Goal: Transaction & Acquisition: Obtain resource

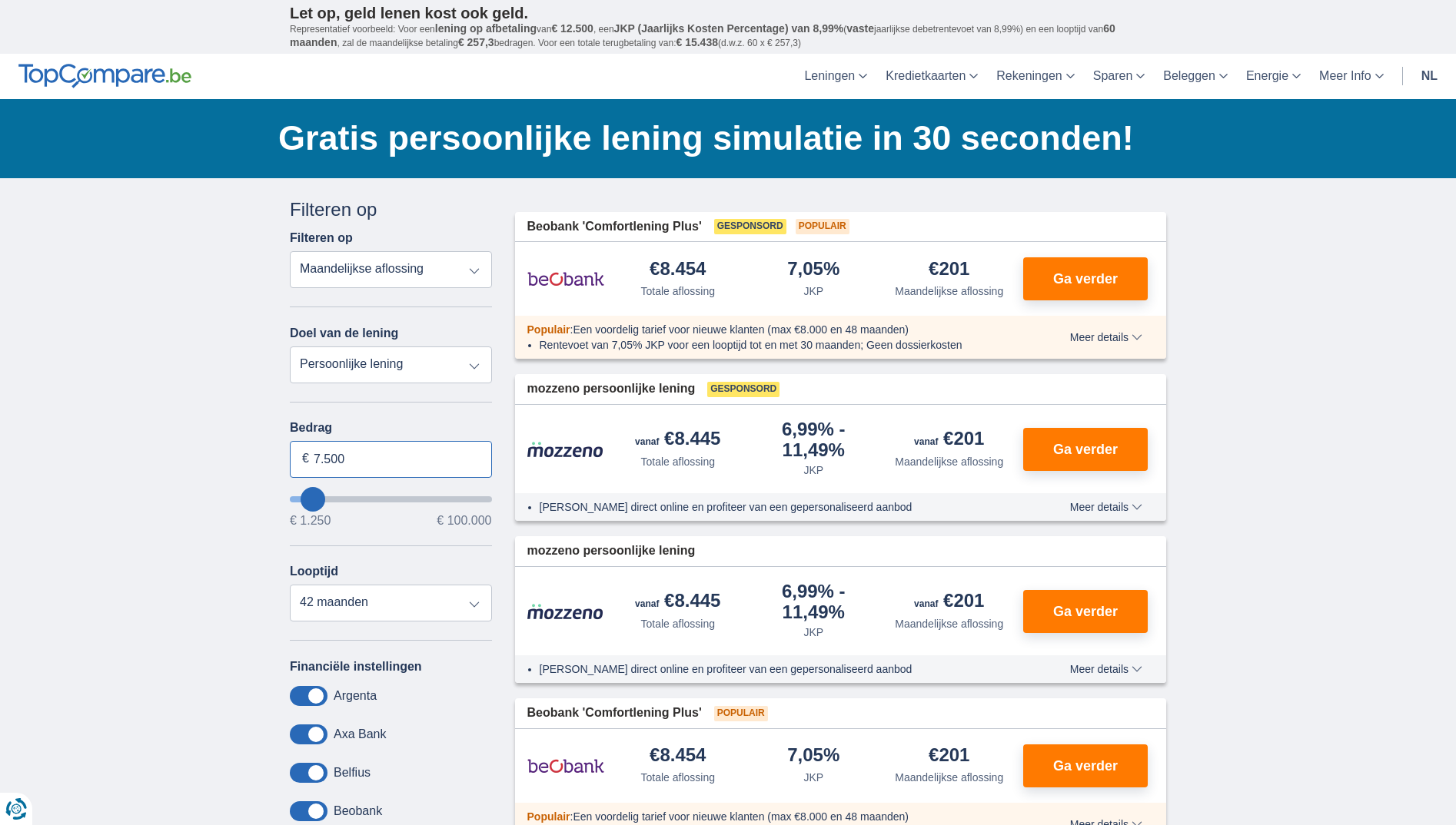
click at [375, 455] on input "7.500" at bounding box center [390, 459] width 202 height 37
type input "7"
type input "5.000"
type input "5250"
select select "36"
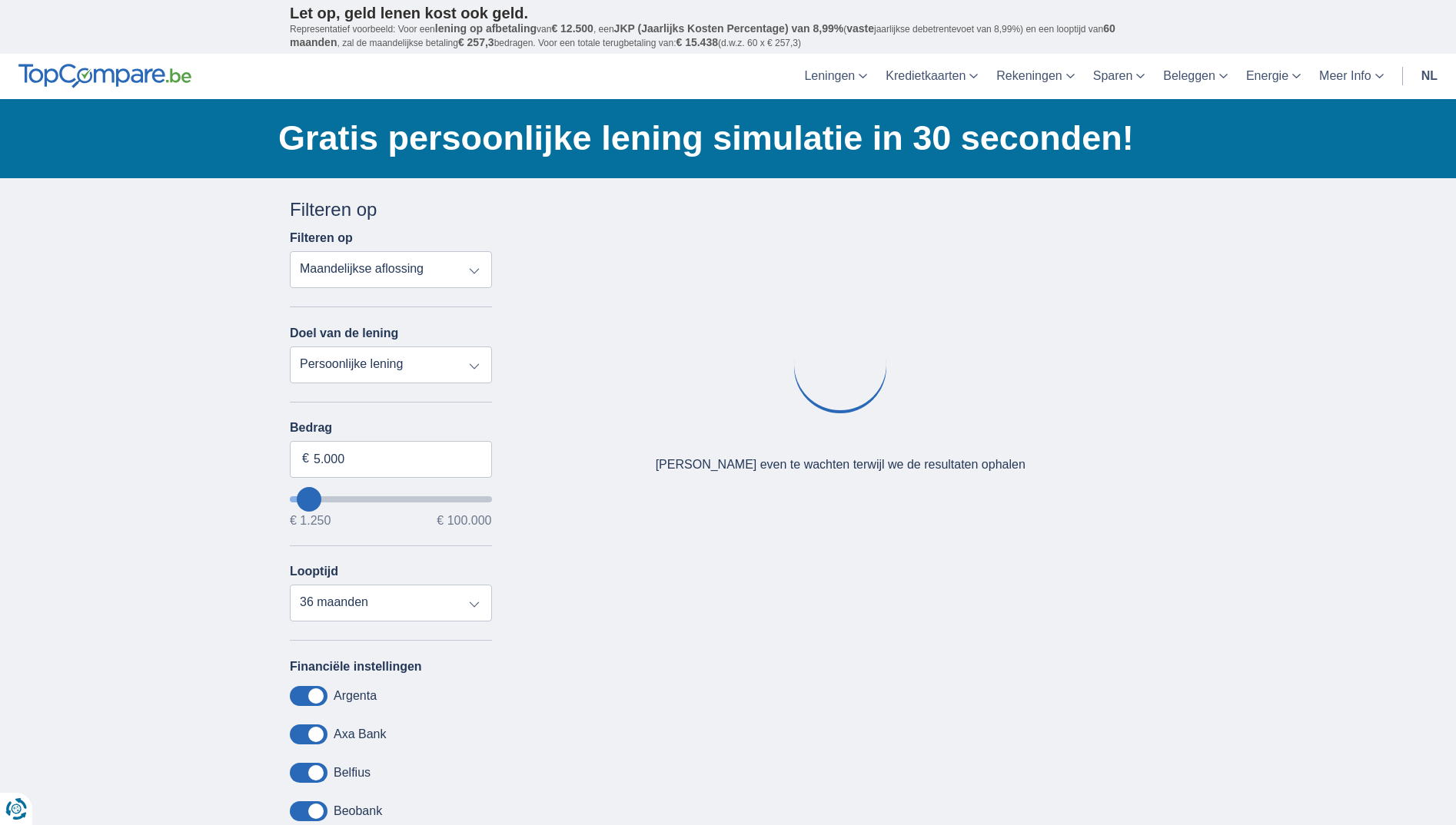
click at [628, 475] on div "Oeps... Geen product gevonden We vonden geen producten die overeenstemmen met j…" at bounding box center [841, 388] width 675 height 384
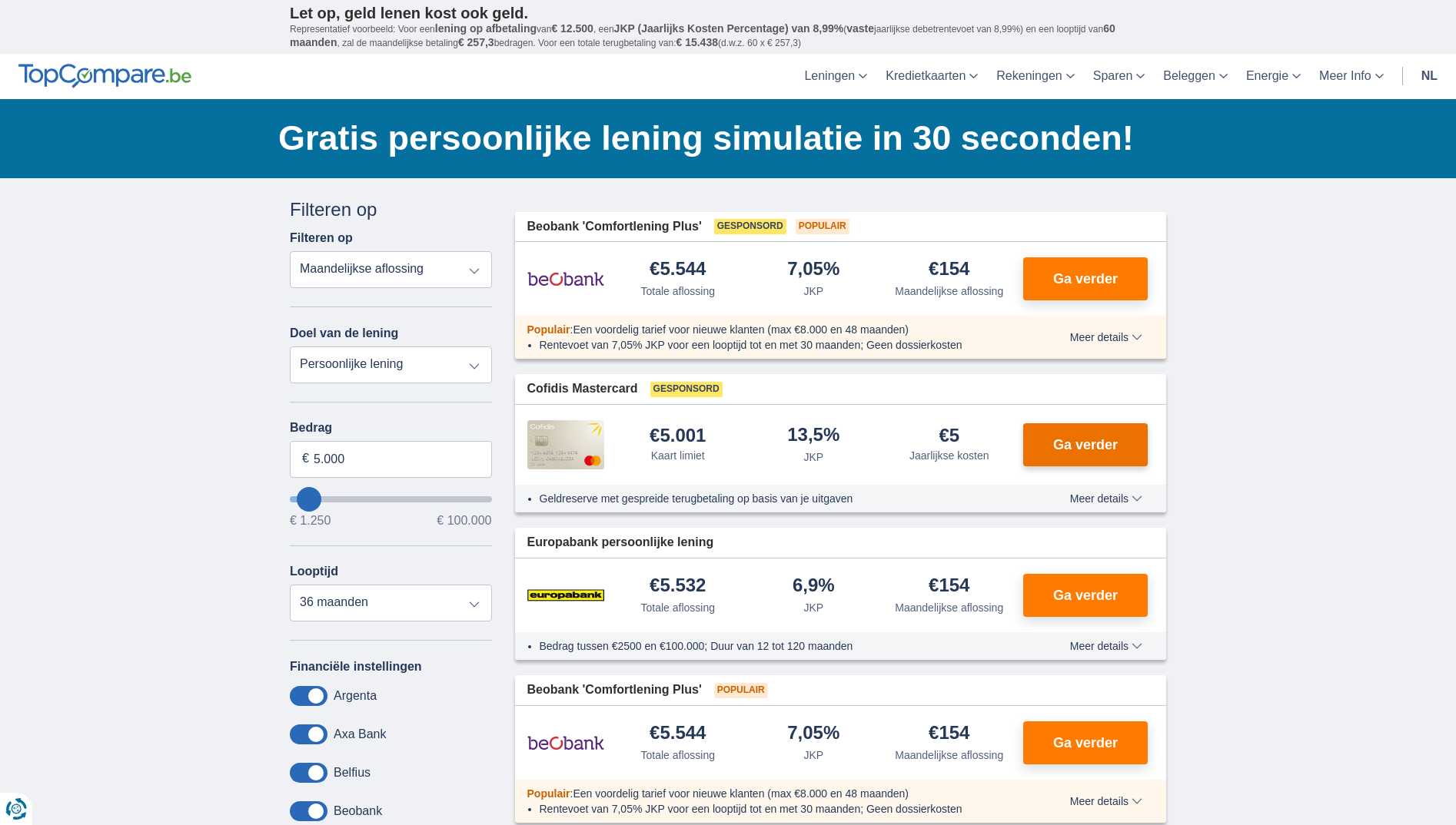
click at [1076, 440] on span "Ga verder" at bounding box center [1085, 445] width 65 height 14
